Goal: Complete application form

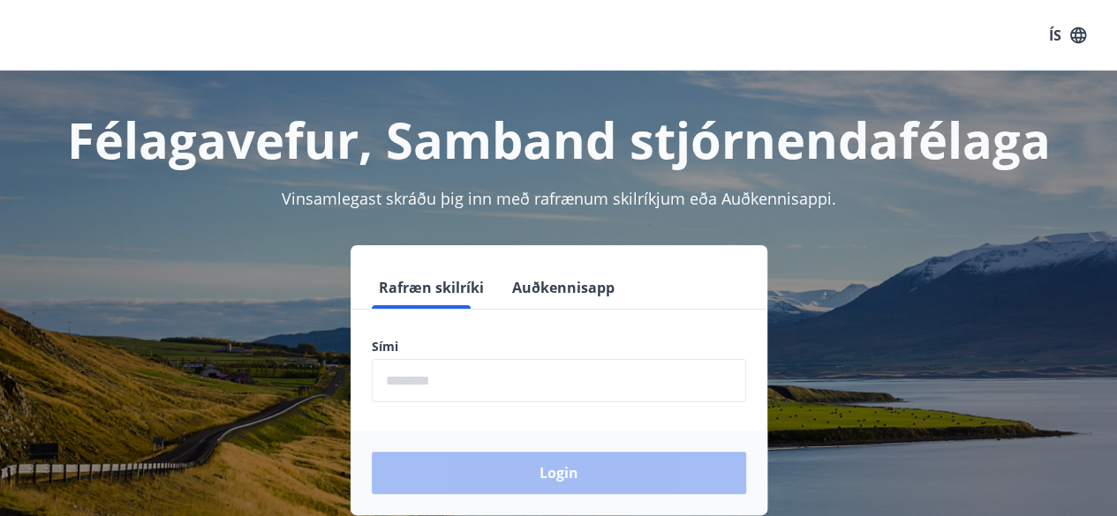
click at [454, 375] on input "phone" at bounding box center [559, 380] width 374 height 43
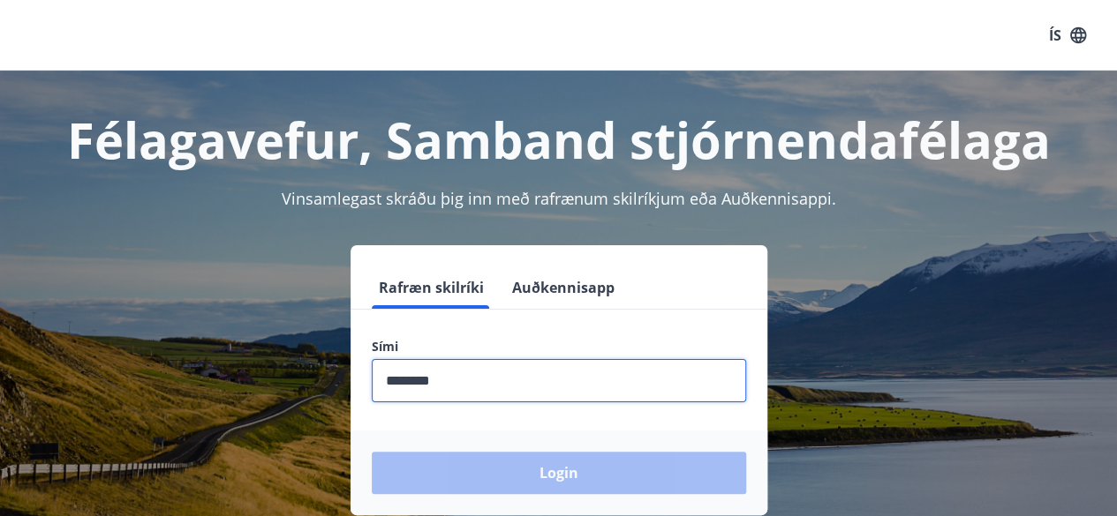
click at [455, 380] on input "phone" at bounding box center [559, 380] width 374 height 43
type input "*"
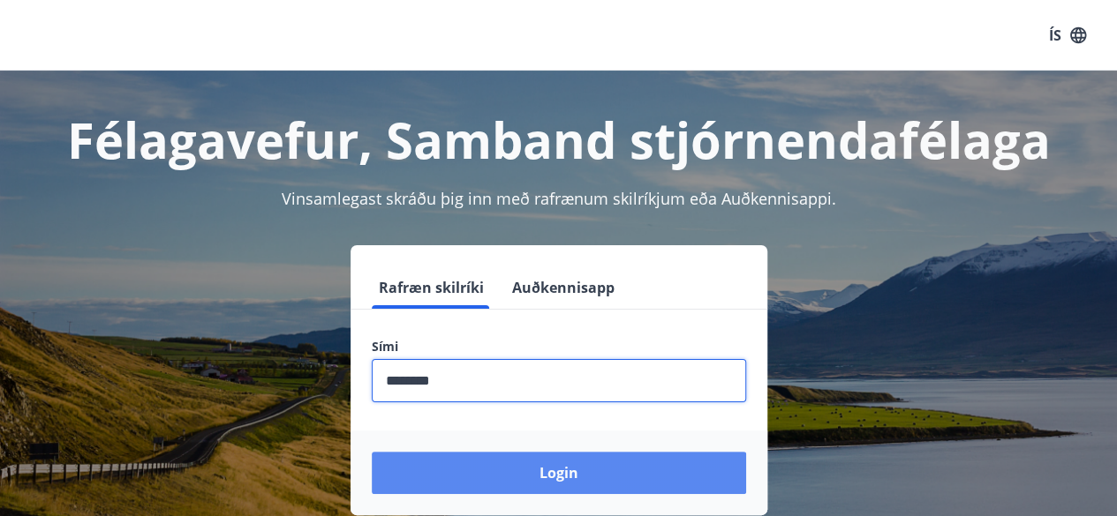
type input "********"
click at [545, 478] on button "Login" at bounding box center [559, 473] width 374 height 42
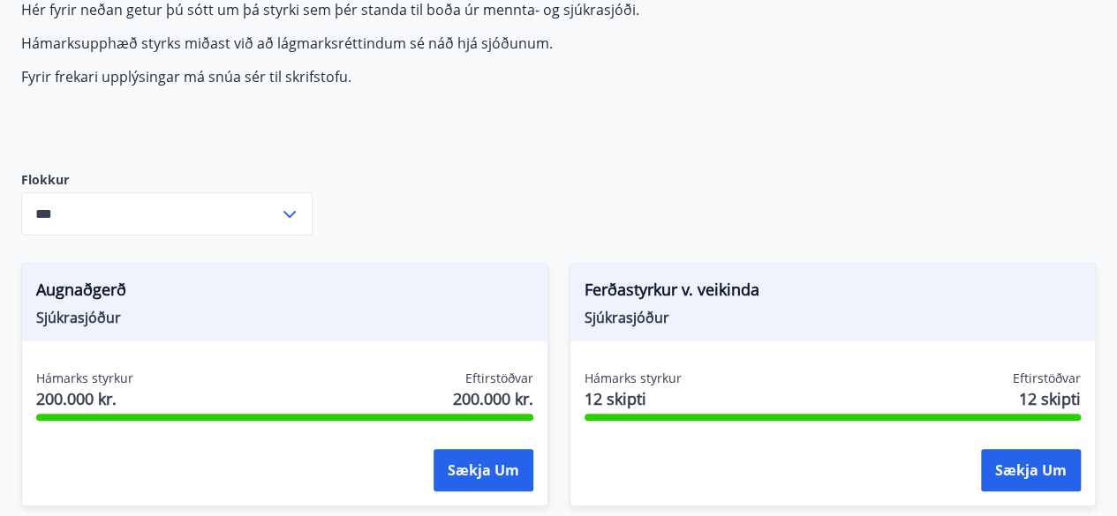
scroll to position [177, 0]
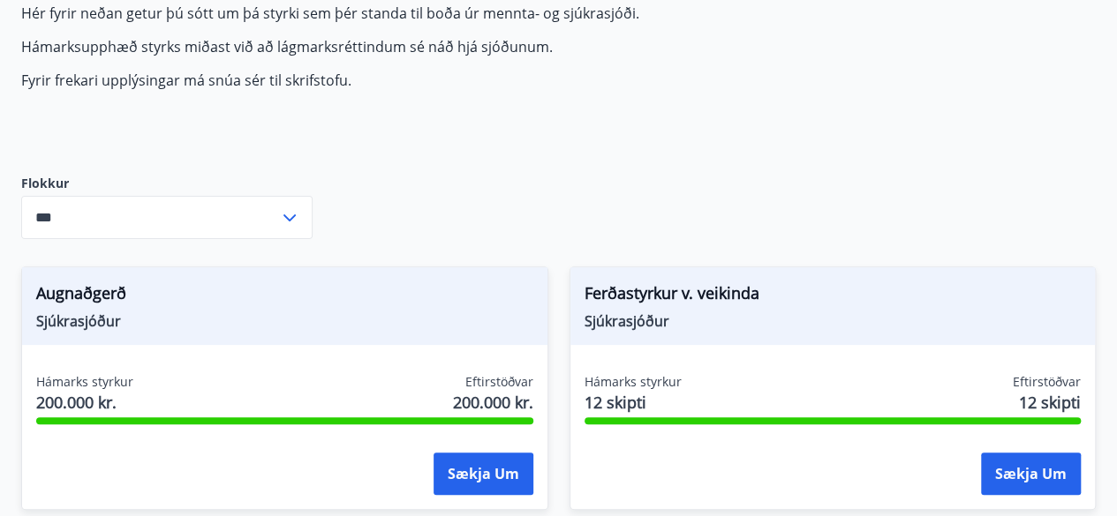
click at [292, 213] on icon at bounding box center [289, 217] width 21 height 21
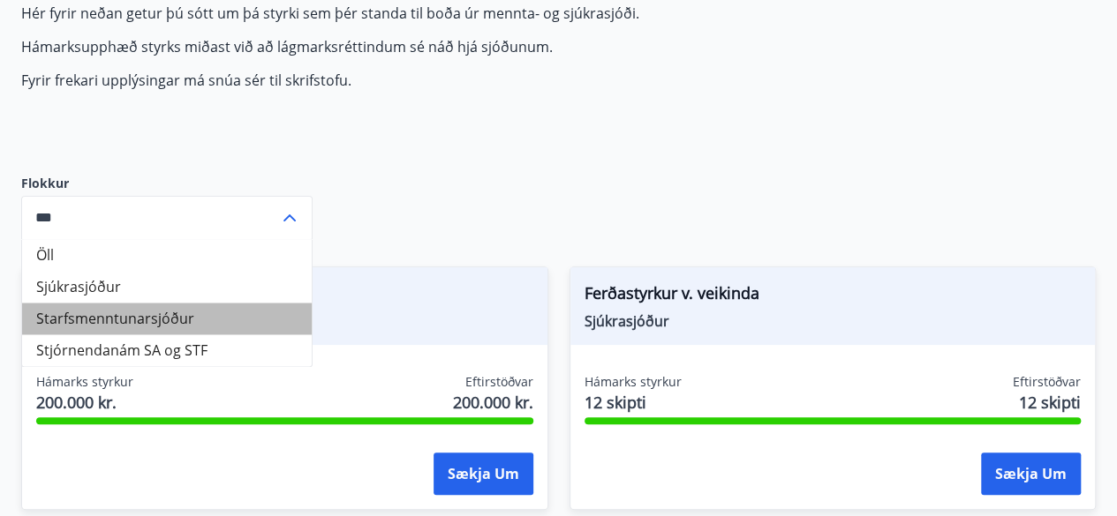
click at [152, 318] on li "Starfsmenntunarsjóður" at bounding box center [167, 319] width 290 height 32
type input "**********"
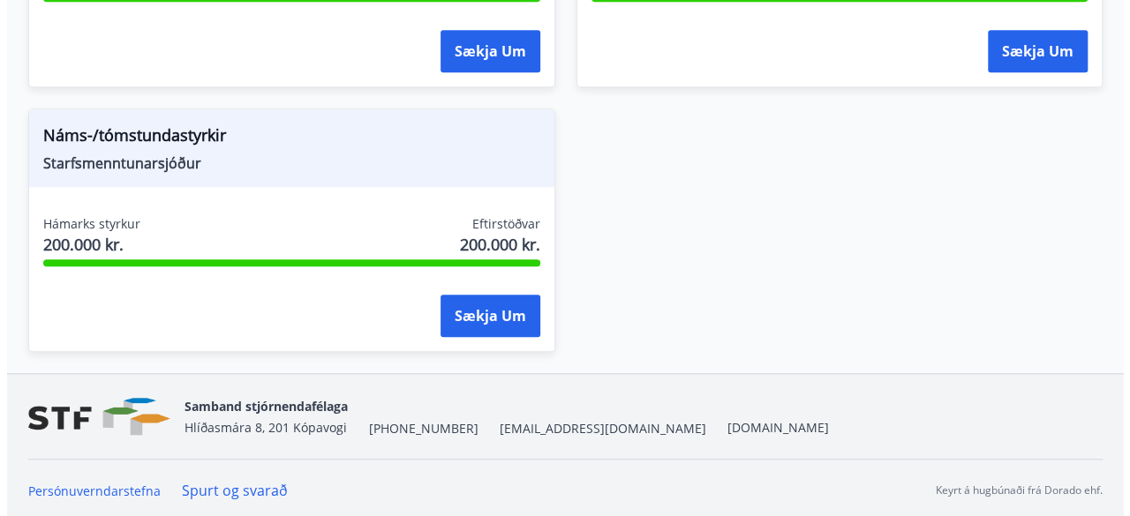
scroll to position [602, 0]
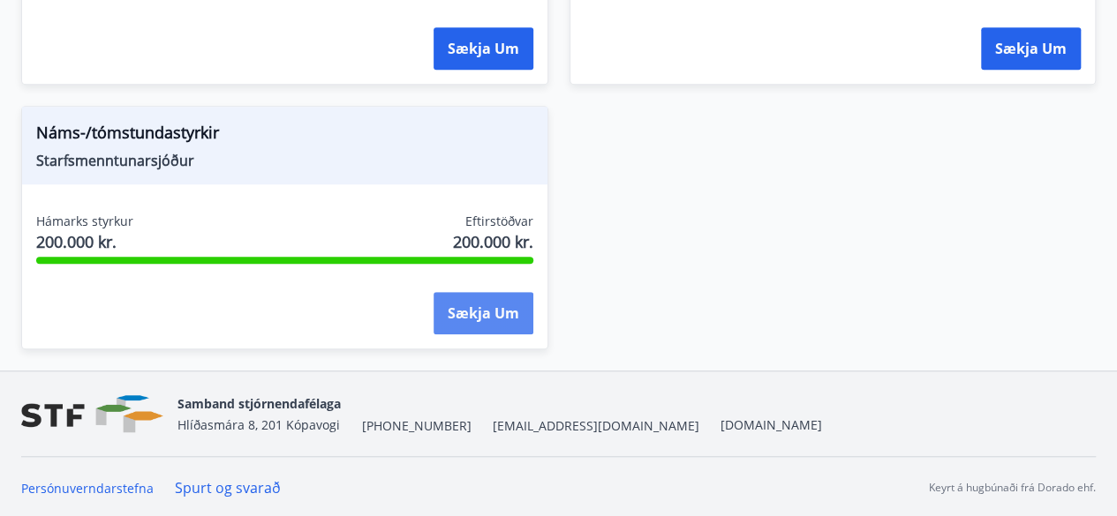
click at [469, 321] on button "Sækja um" at bounding box center [483, 313] width 100 height 42
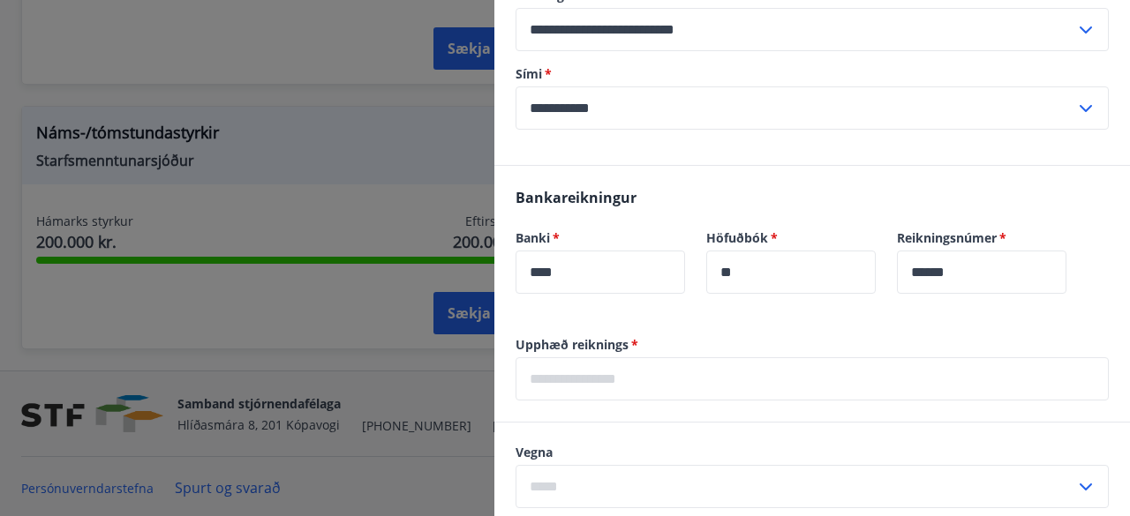
scroll to position [657, 0]
click at [1075, 108] on icon at bounding box center [1085, 110] width 21 height 21
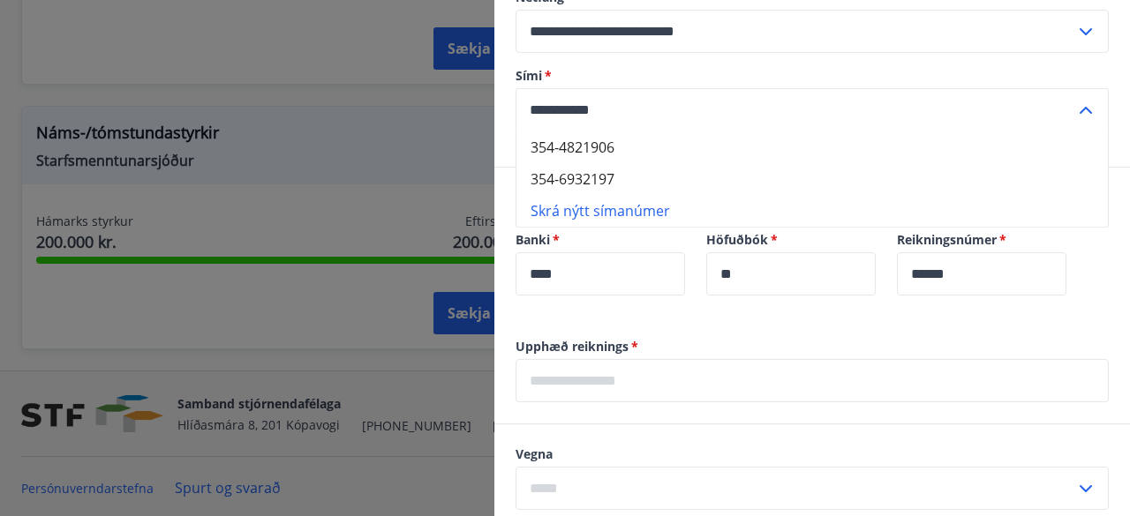
click at [586, 176] on li "354-6932197" at bounding box center [811, 179] width 591 height 32
type input "**********"
click at [1075, 104] on icon at bounding box center [1085, 110] width 21 height 21
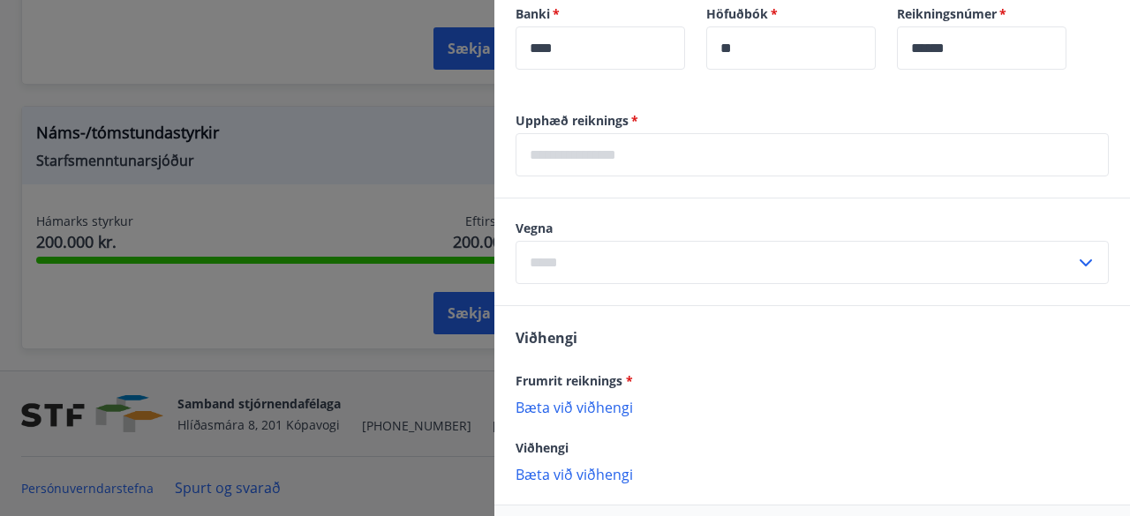
scroll to position [884, 0]
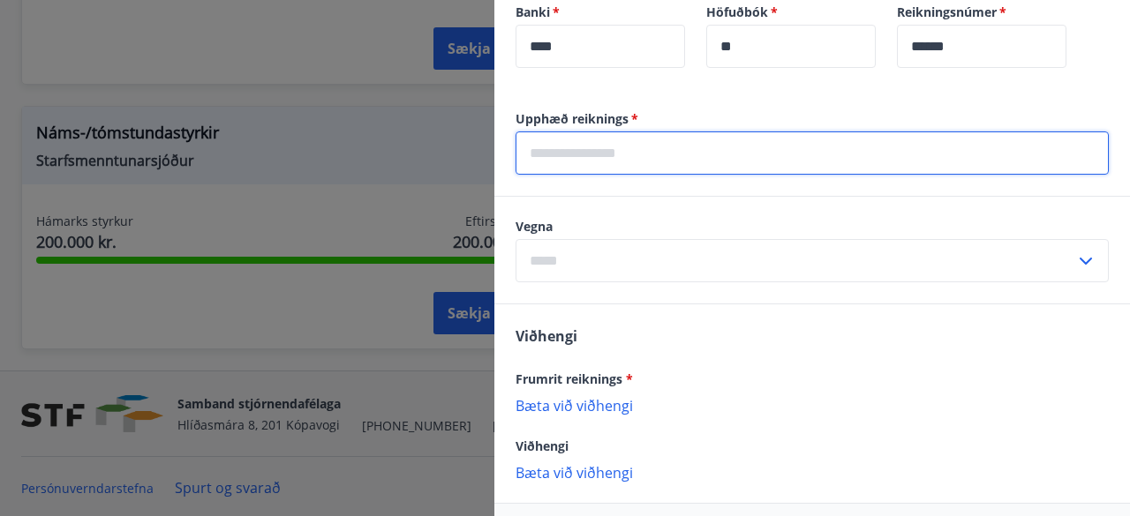
click at [587, 154] on input "text" at bounding box center [811, 153] width 593 height 43
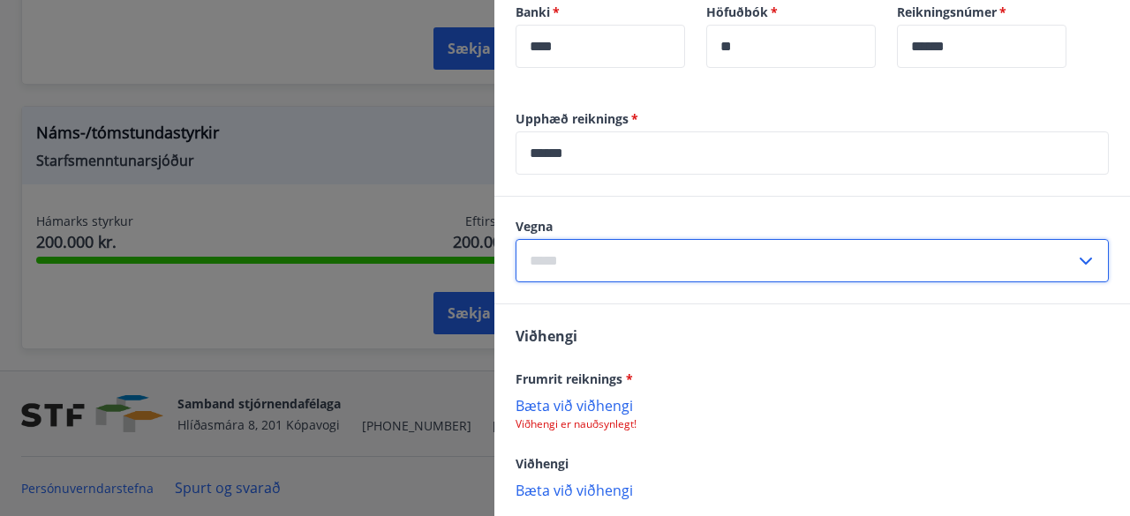
click at [656, 263] on input "text" at bounding box center [795, 260] width 560 height 43
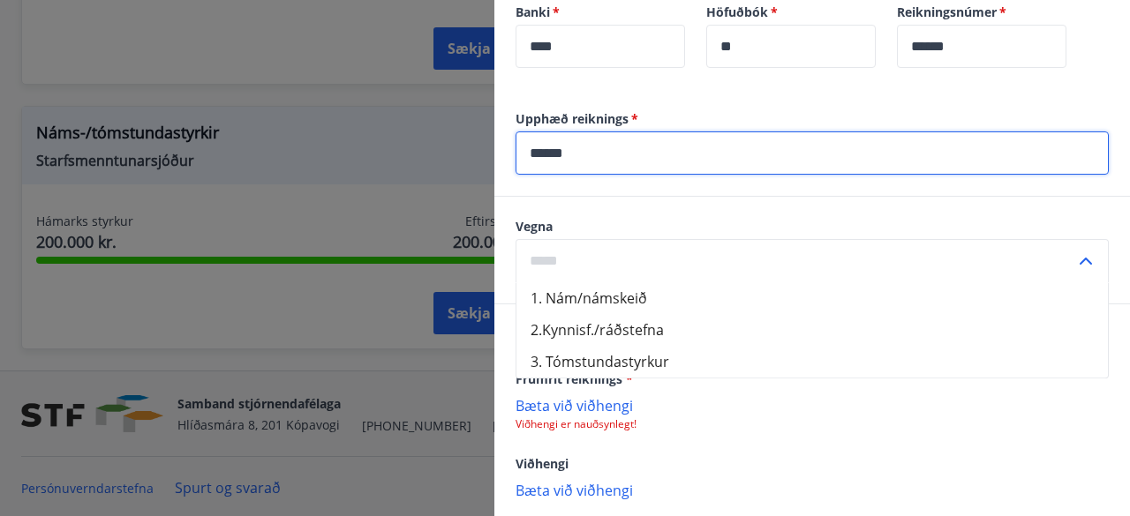
click at [586, 154] on input "******" at bounding box center [811, 153] width 593 height 43
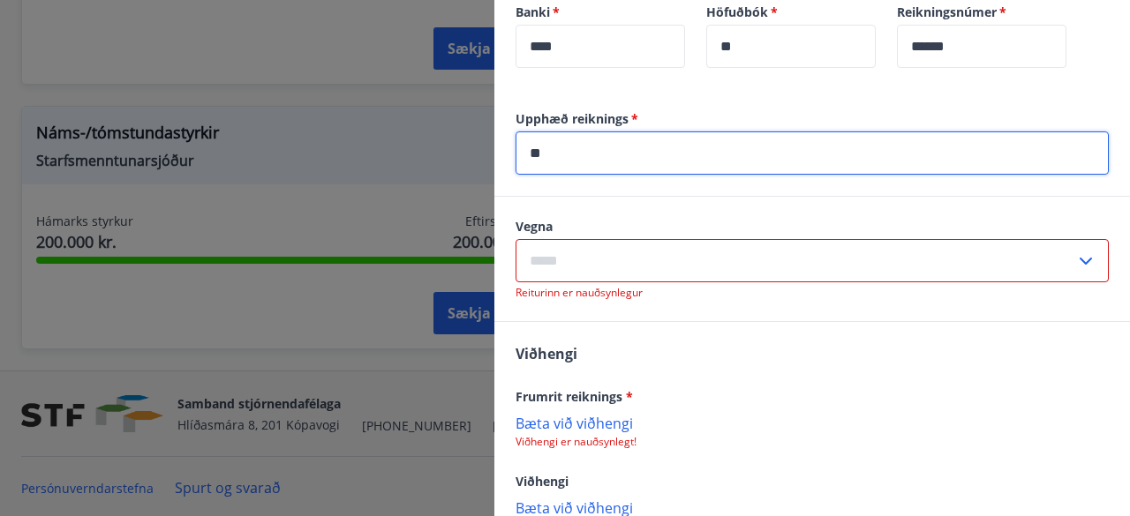
type input "*"
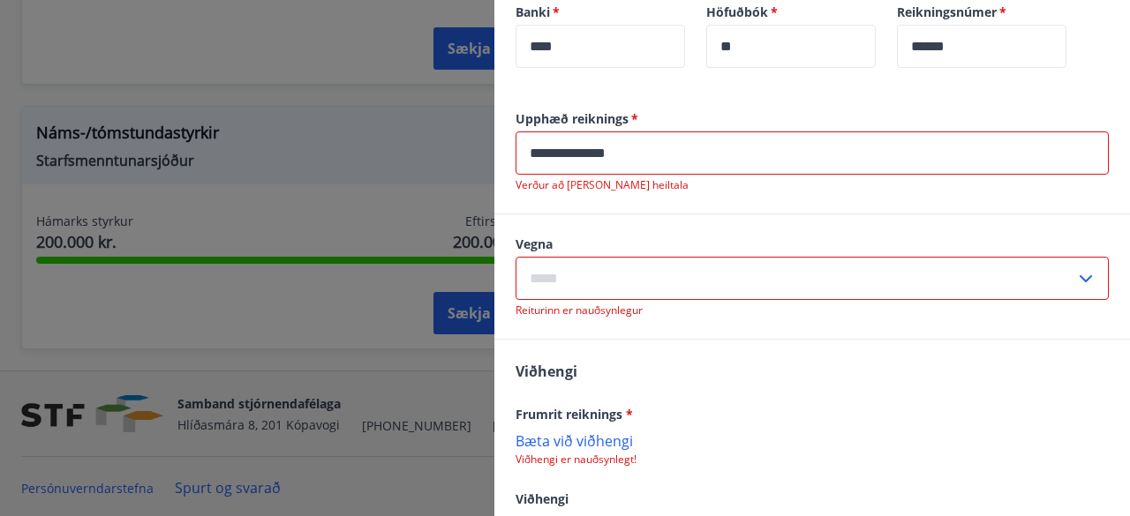
type input "**********"
click at [575, 267] on input "text" at bounding box center [795, 278] width 560 height 43
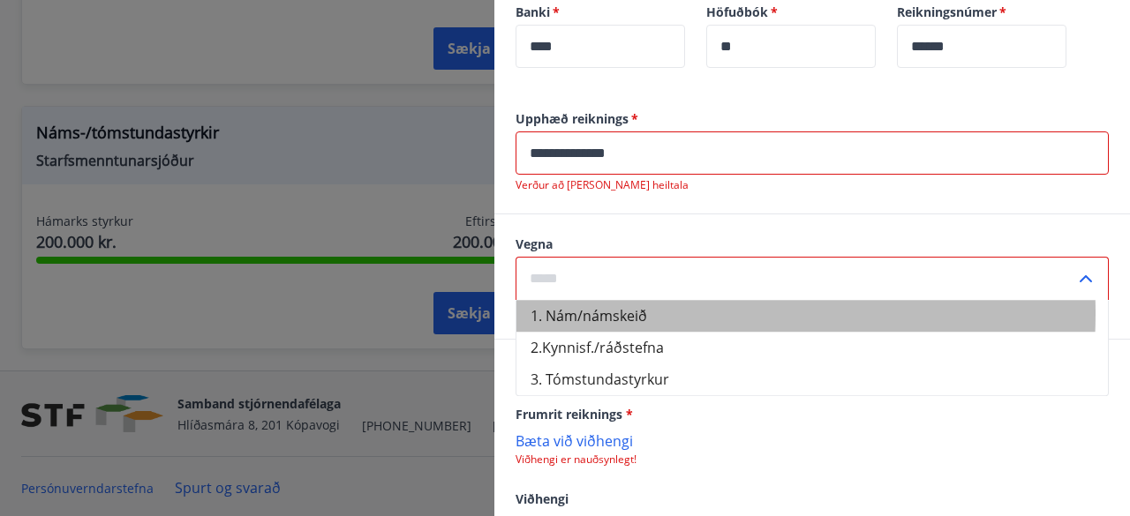
click at [575, 312] on li "1. Nám/námskeið" at bounding box center [811, 316] width 591 height 32
type input "**********"
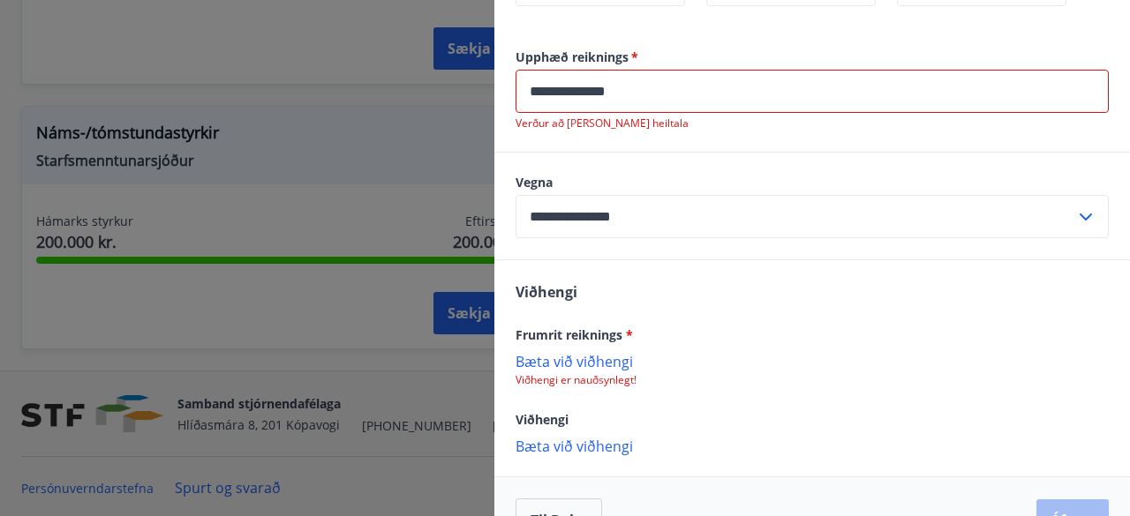
scroll to position [992, 0]
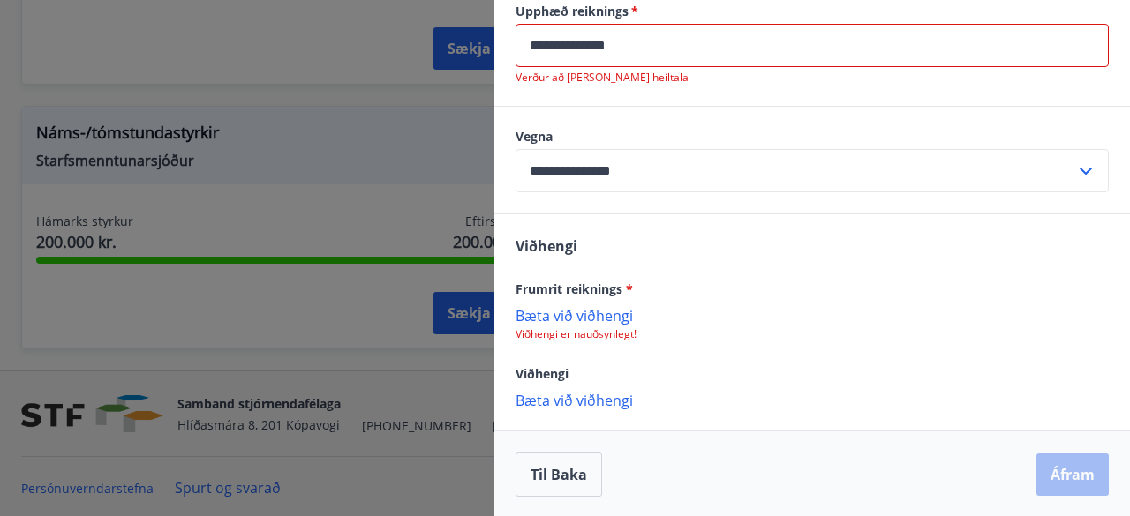
click at [543, 314] on p "Bæta við viðhengi" at bounding box center [811, 315] width 593 height 18
click at [531, 313] on p "Bæta við viðhengi" at bounding box center [811, 315] width 593 height 18
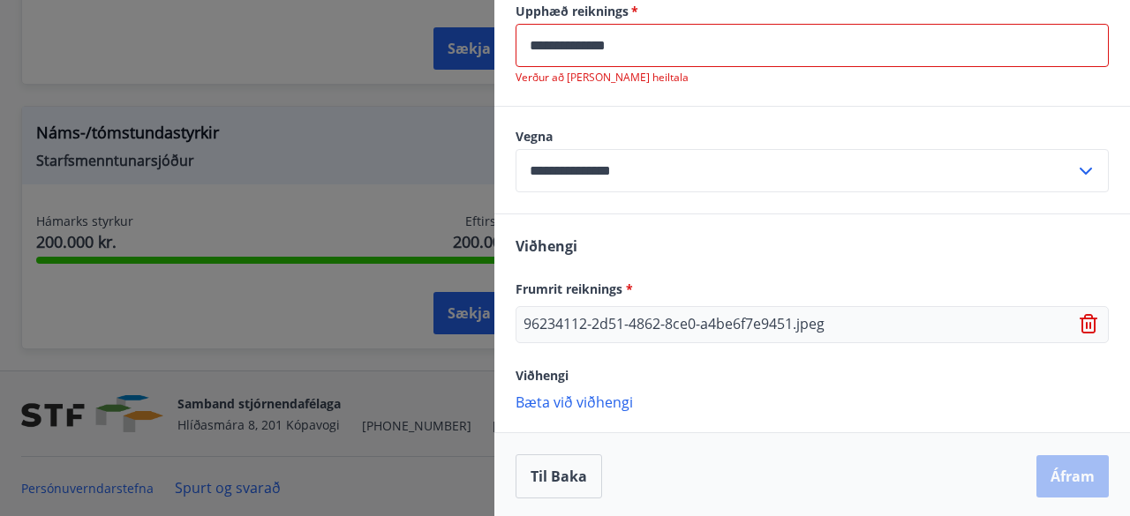
click at [575, 402] on p "Bæta við viðhengi" at bounding box center [811, 402] width 593 height 18
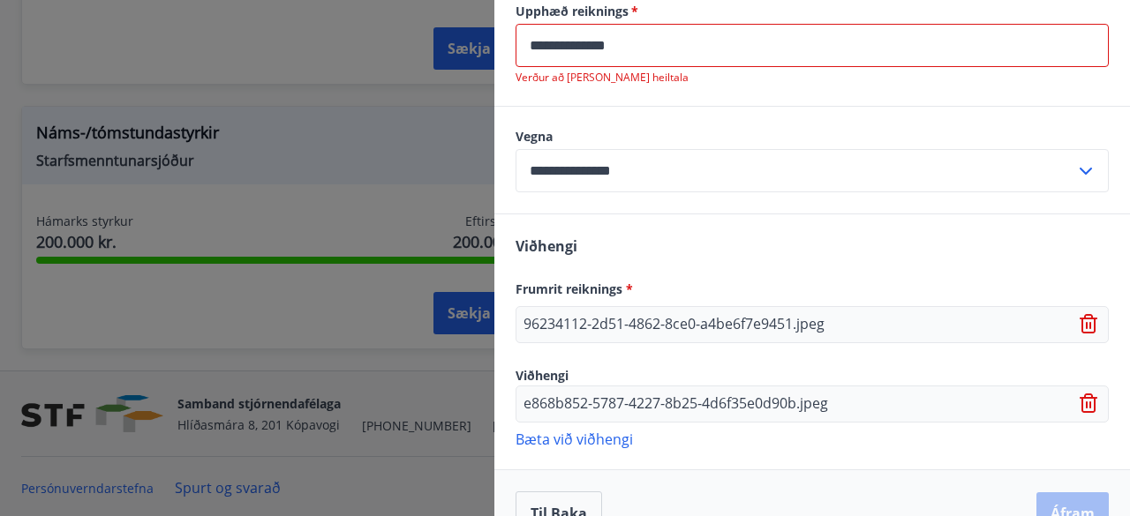
scroll to position [1030, 0]
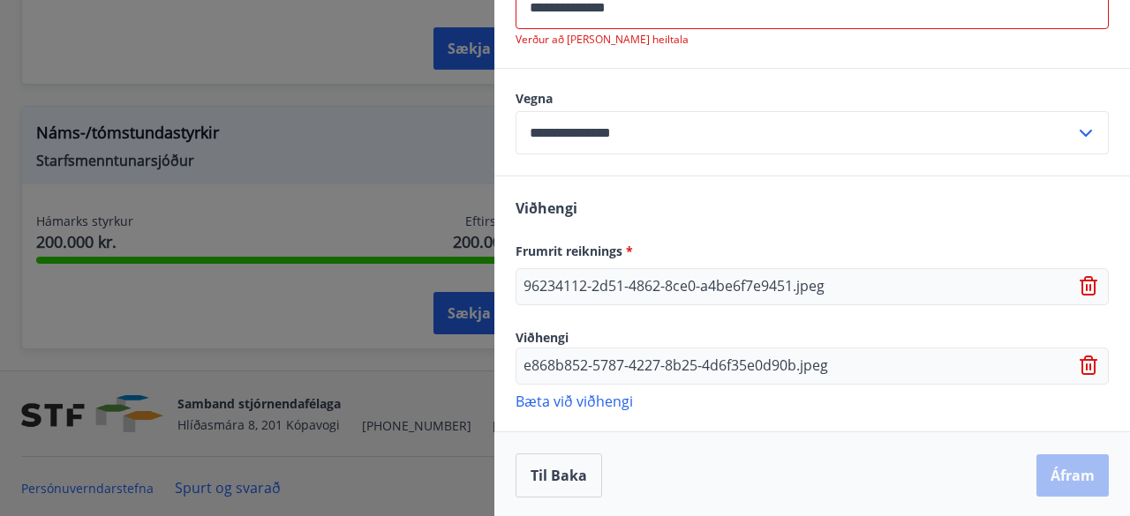
click at [837, 474] on div "Til baka Áfram" at bounding box center [811, 476] width 593 height 44
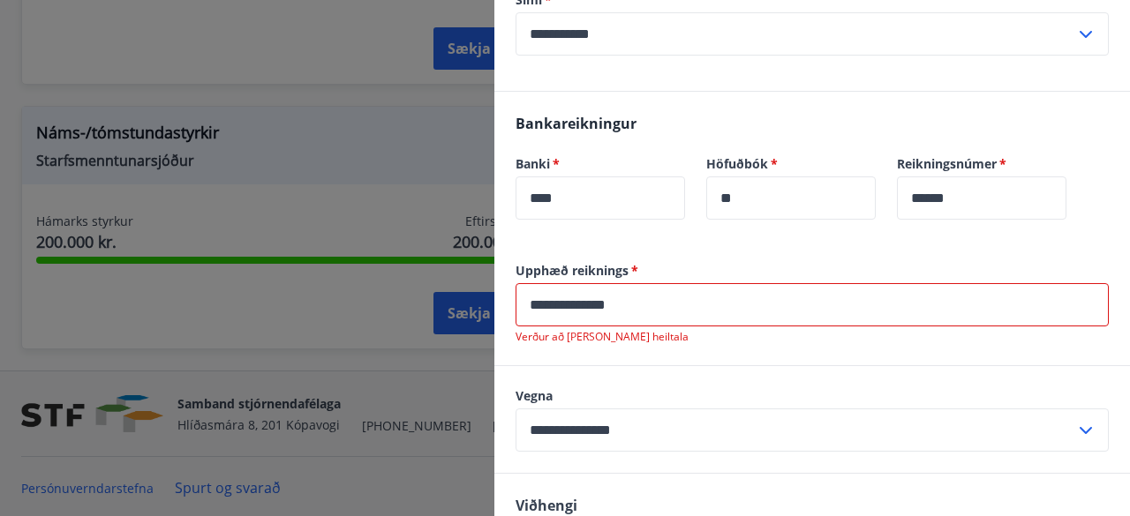
scroll to position [731, 0]
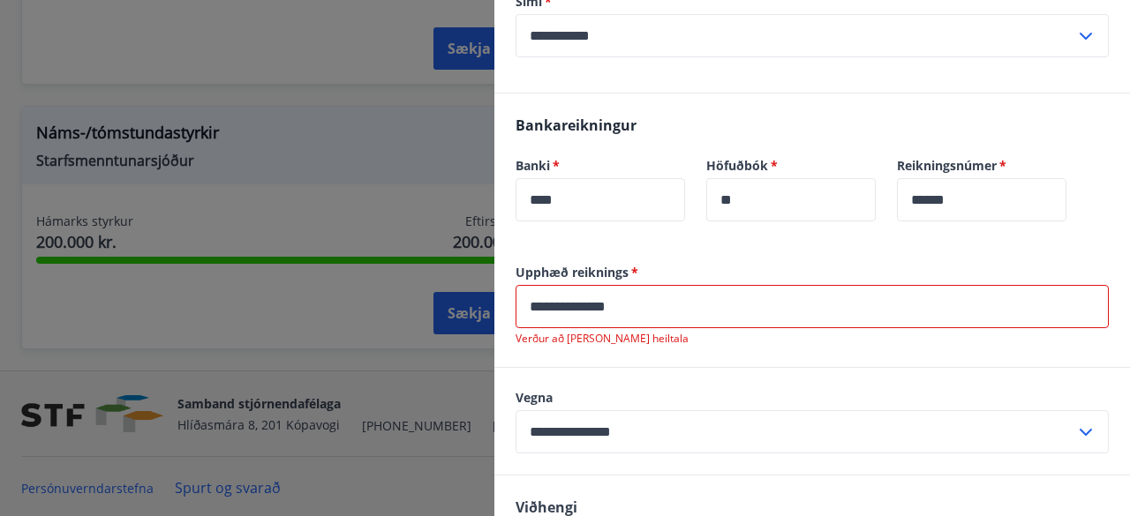
drag, startPoint x: 646, startPoint y: 306, endPoint x: 418, endPoint y: 302, distance: 228.7
click at [418, 302] on div "Náms-/tómstundastyrkir Dagsetning 23.08.2025 Heildarstyrkur 200.000 kr. Eftirst…" at bounding box center [565, 258] width 1130 height 516
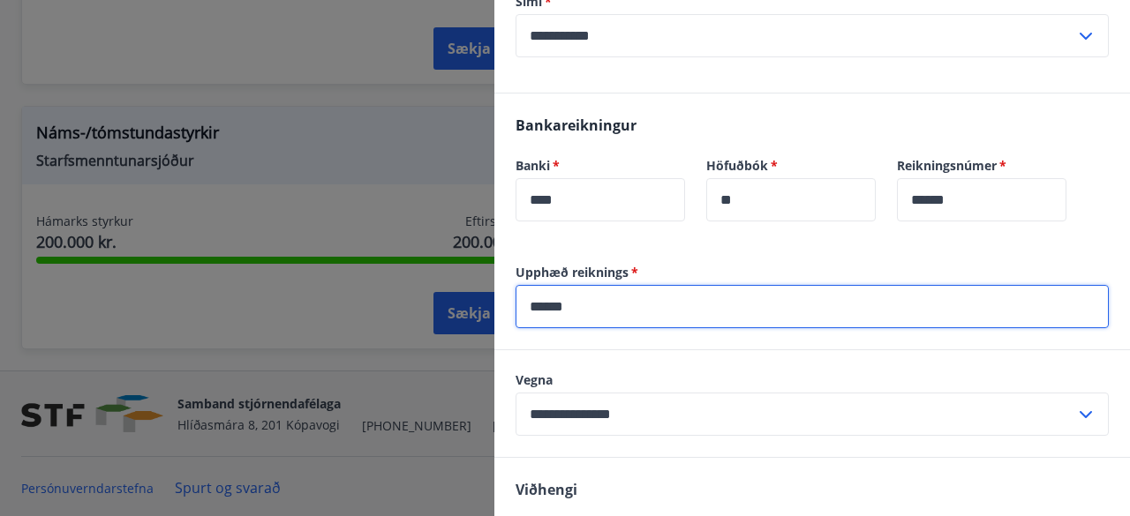
type input "******"
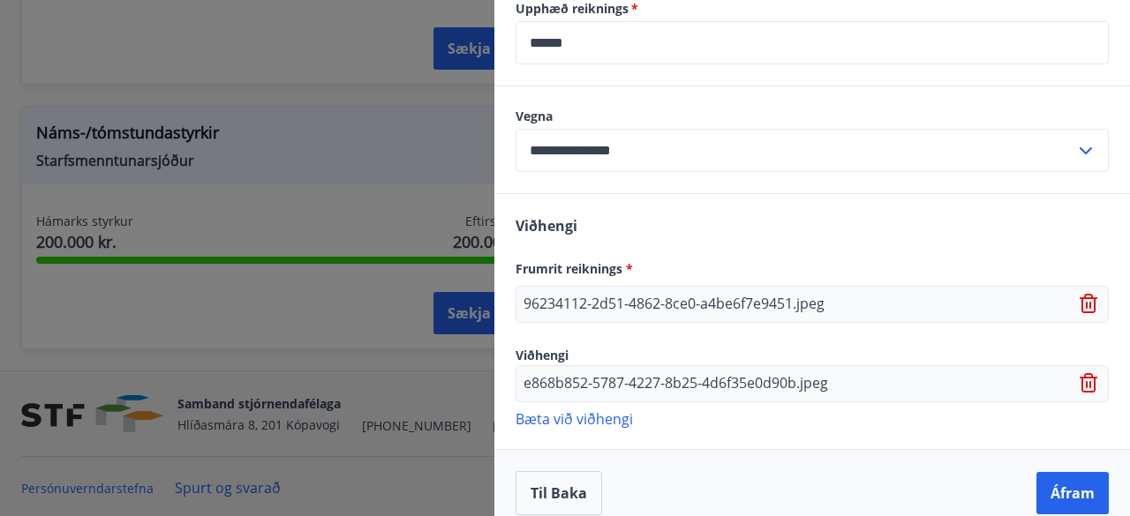
scroll to position [1012, 0]
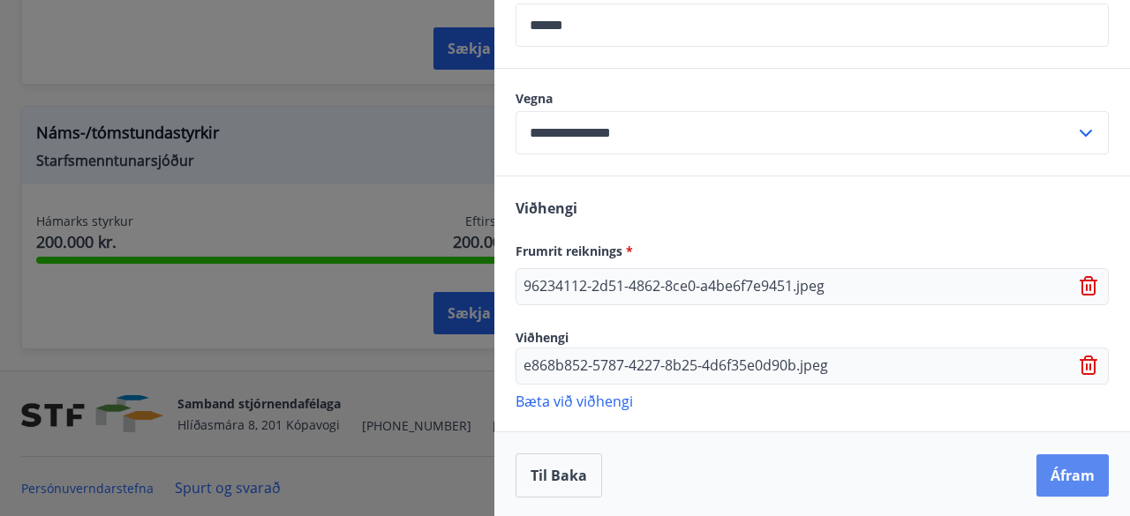
click at [1056, 470] on button "Áfram" at bounding box center [1072, 476] width 72 height 42
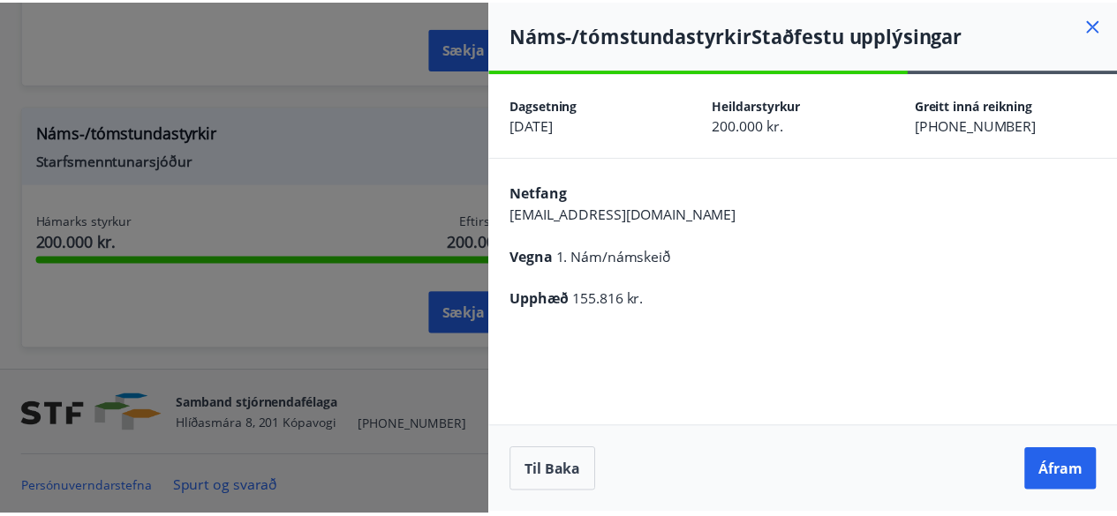
scroll to position [0, 0]
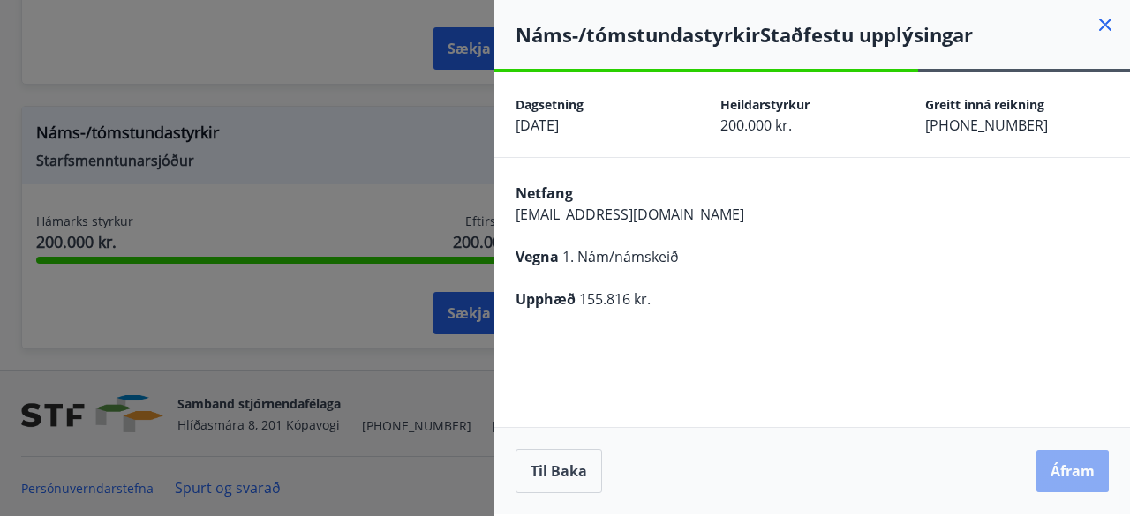
click at [1047, 473] on button "Áfram" at bounding box center [1072, 471] width 72 height 42
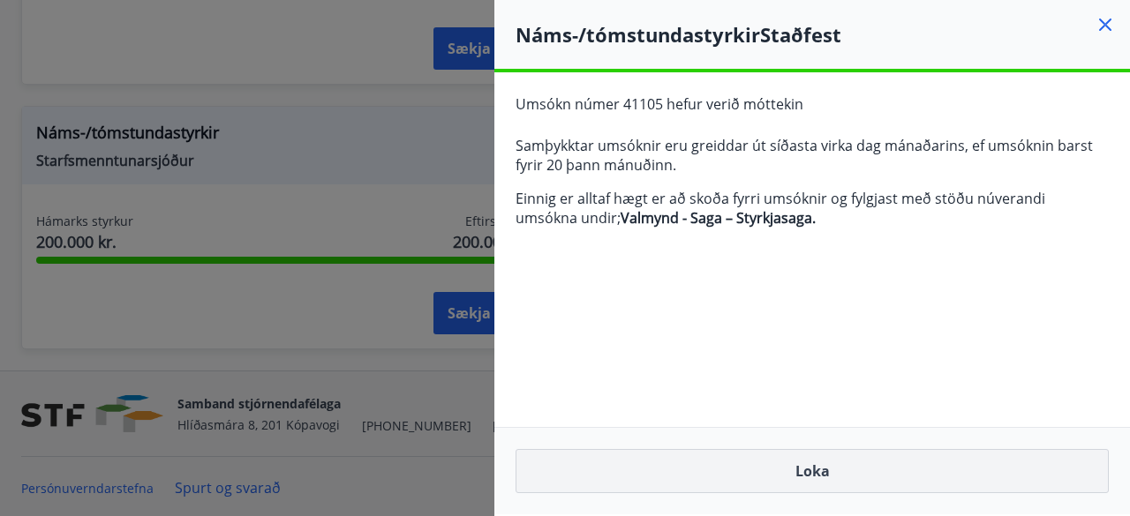
click at [810, 469] on button "Loka" at bounding box center [811, 471] width 593 height 44
